Goal: Information Seeking & Learning: Find specific fact

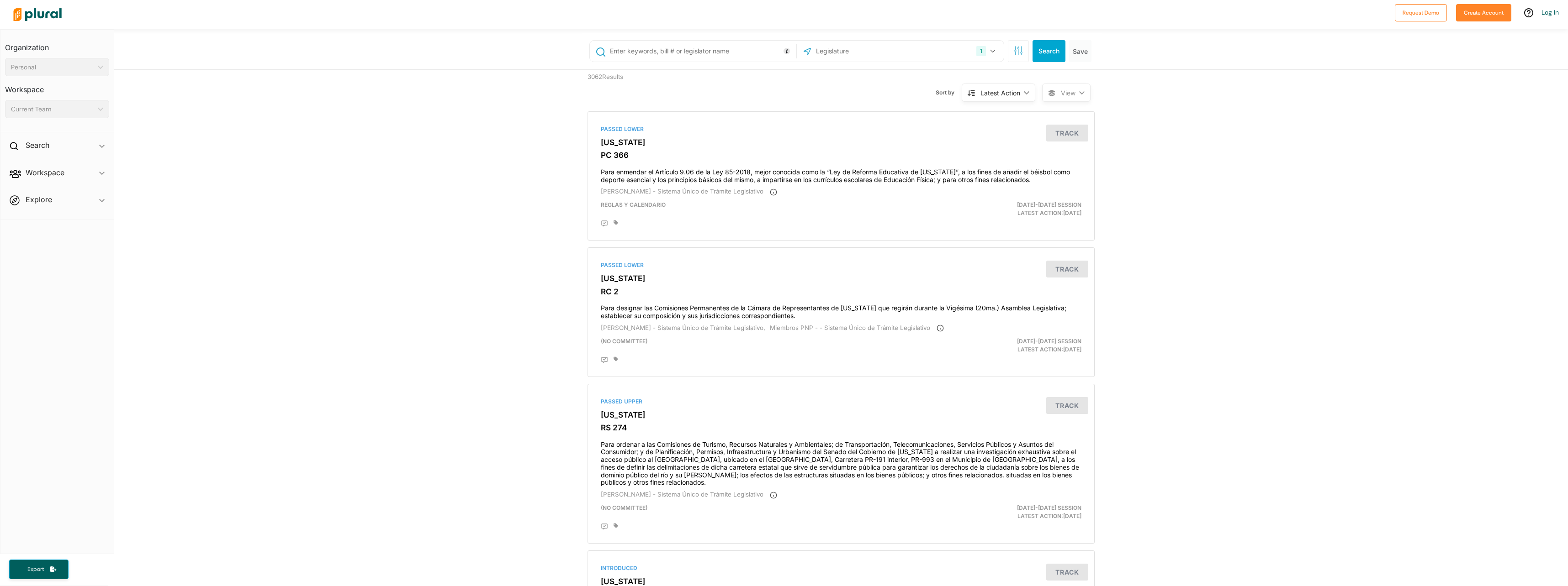
click at [681, 54] on input "text" at bounding box center [702, 51] width 185 height 17
type input "62"
click at [1041, 51] on button "Search" at bounding box center [1049, 51] width 33 height 22
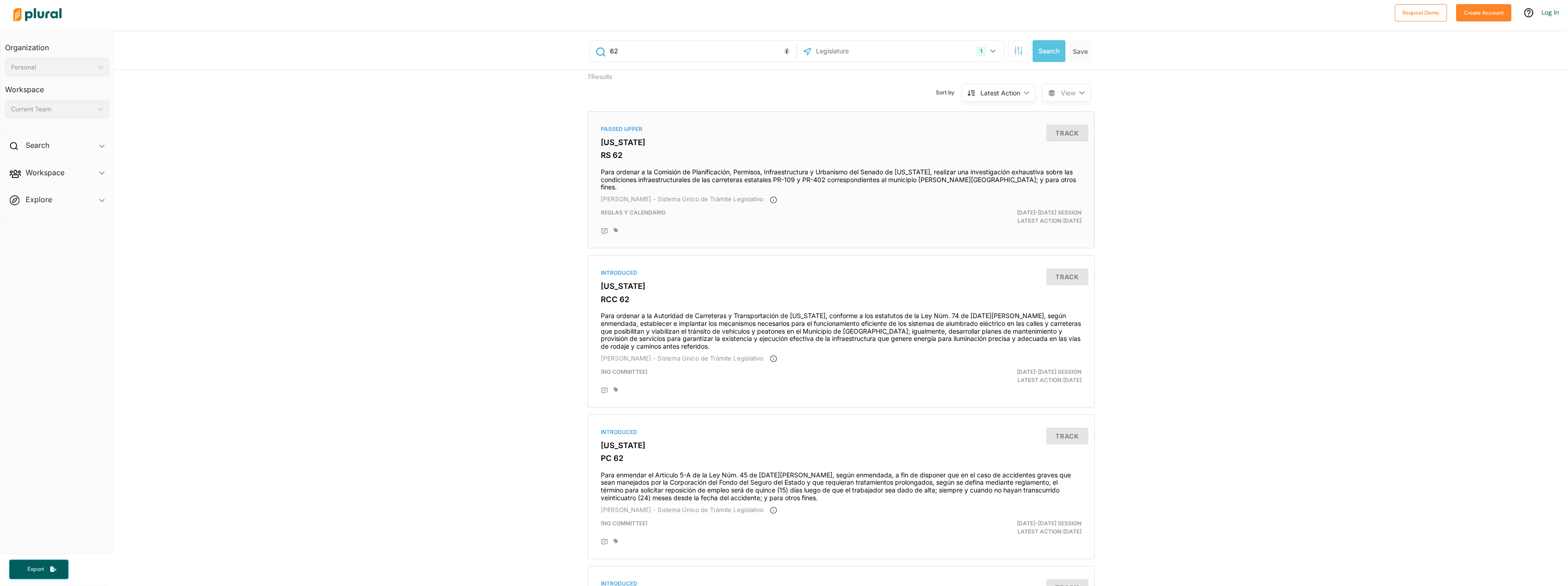
scroll to position [183, 0]
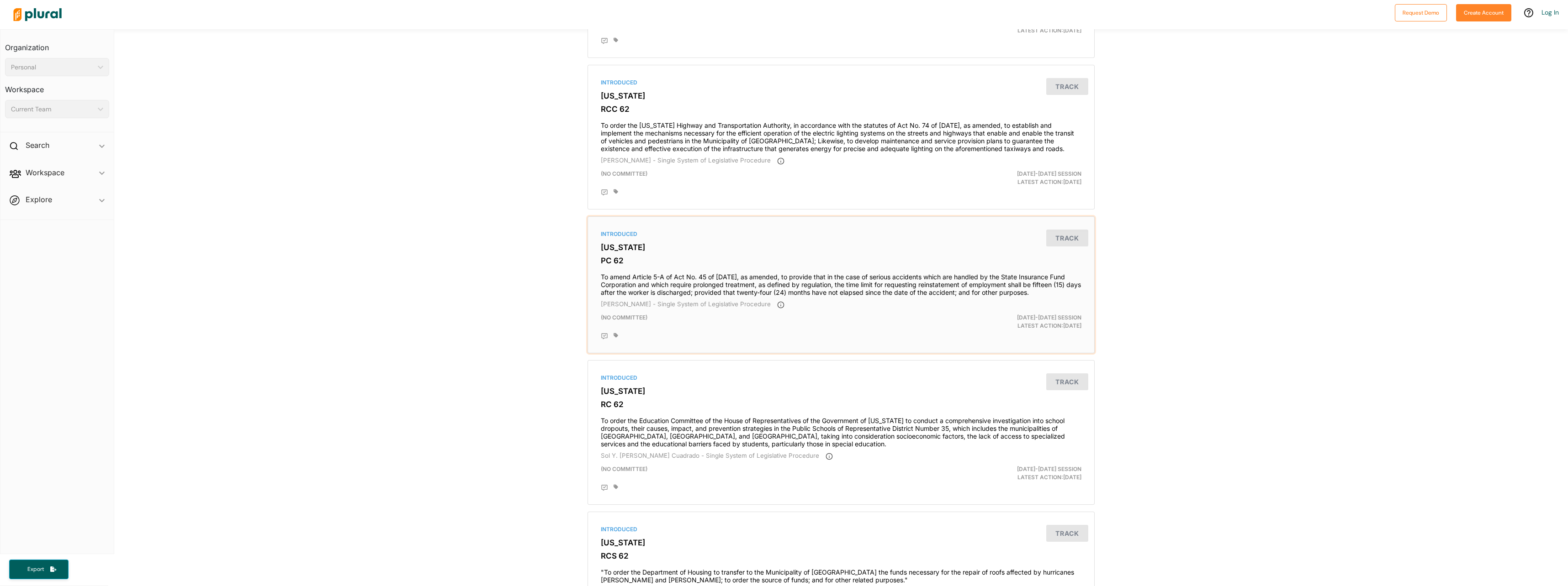
click at [710, 293] on h4 "To amend Article 5-A of Act No. 45 of April 18, 1935, as amended, to provide th…" at bounding box center [841, 283] width 480 height 28
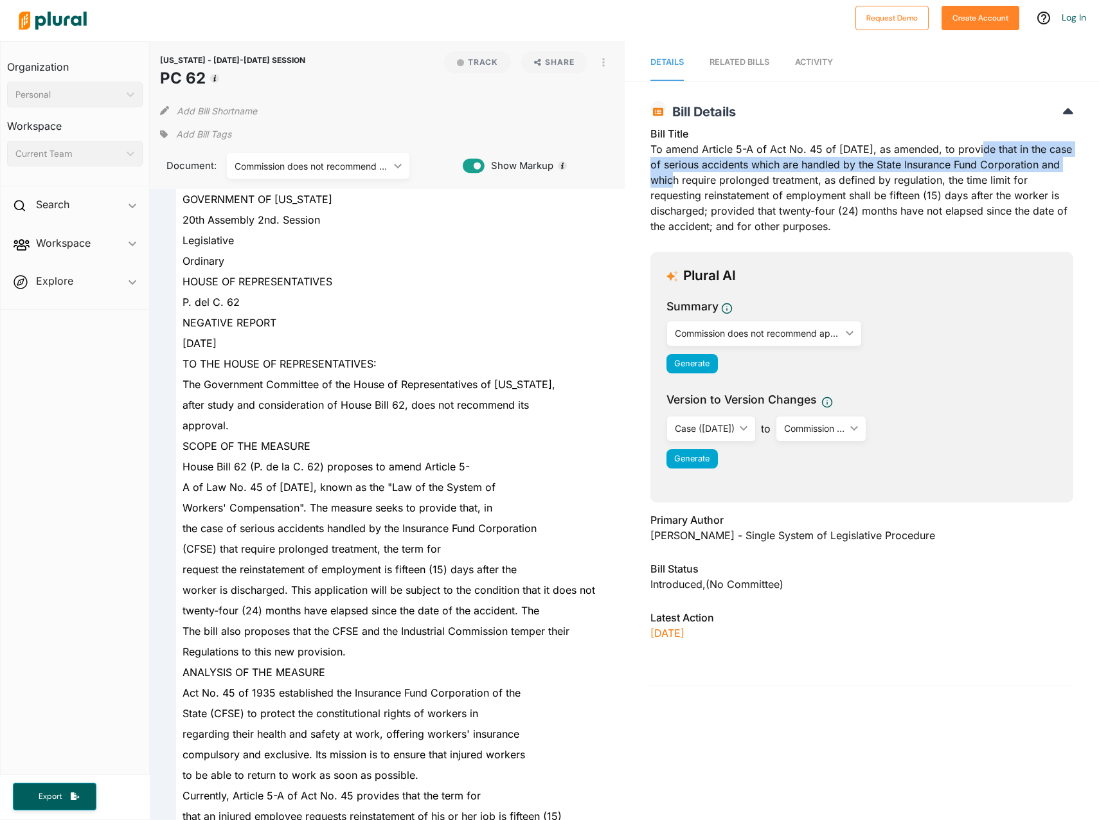
drag, startPoint x: 968, startPoint y: 147, endPoint x: 708, endPoint y: 179, distance: 262.3
click at [708, 179] on font "To amend Article 5-A of Act No. 45 of April 18, 1935, as amended, to provide th…" at bounding box center [861, 188] width 422 height 90
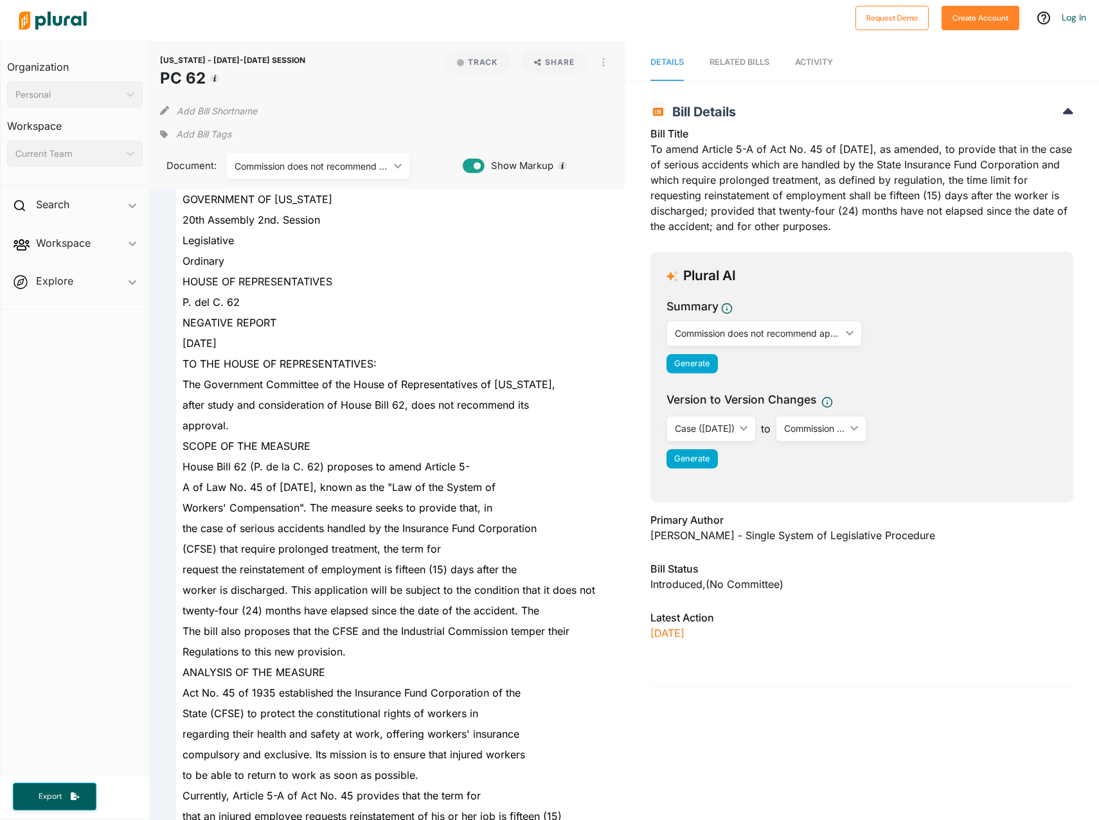
click at [863, 186] on font "To amend Article 5-A of Act No. 45 of April 18, 1935, as amended, to provide th…" at bounding box center [861, 188] width 422 height 90
drag, startPoint x: 184, startPoint y: 568, endPoint x: 289, endPoint y: 582, distance: 106.3
copy div "request the reinstatement of employment is fifteen (15) days after the worker i…"
drag, startPoint x: 699, startPoint y: 148, endPoint x: 897, endPoint y: 150, distance: 198.0
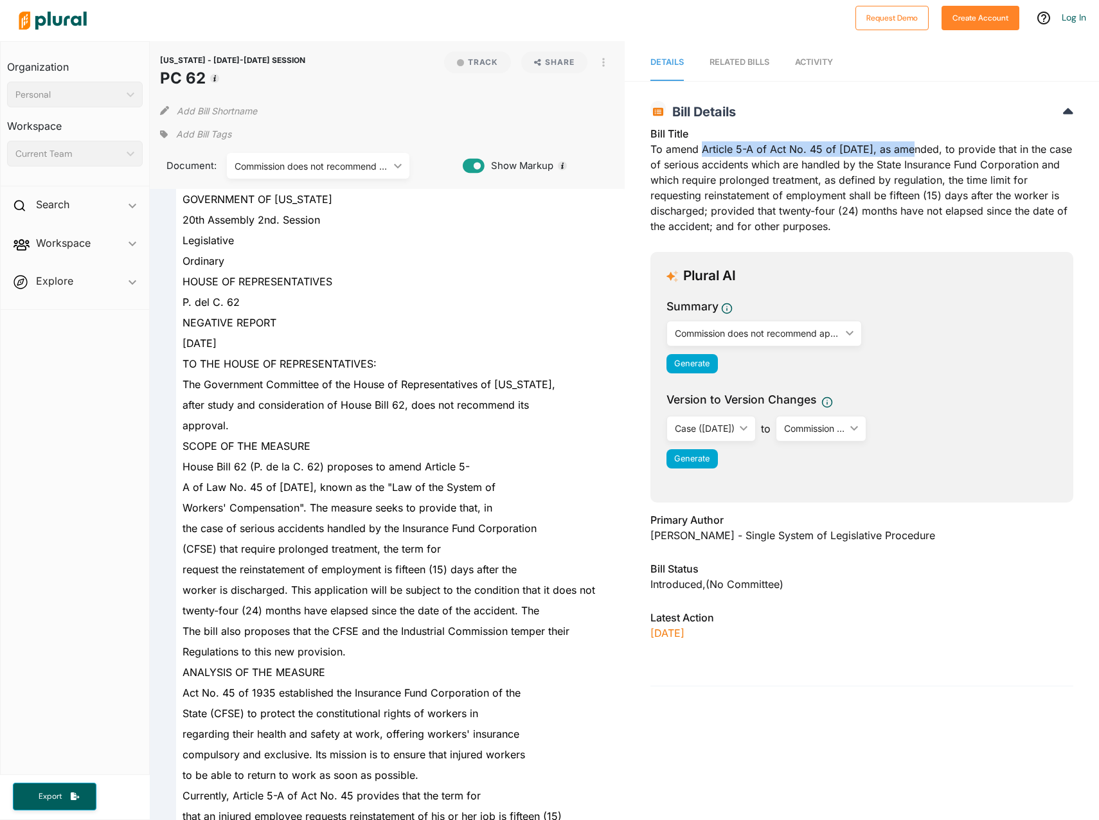
click at [897, 150] on font "To amend Article 5-A of Act No. 45 of April 18, 1935, as amended, to provide th…" at bounding box center [861, 188] width 422 height 90
copy font "Article 5-A of Act No. 45 of April 18, 1935"
